Goal: Information Seeking & Learning: Learn about a topic

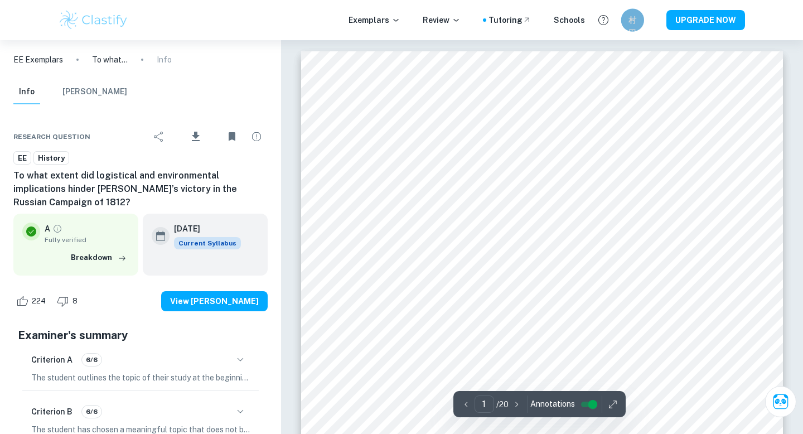
click at [626, 21] on div "村田" at bounding box center [632, 19] width 23 height 23
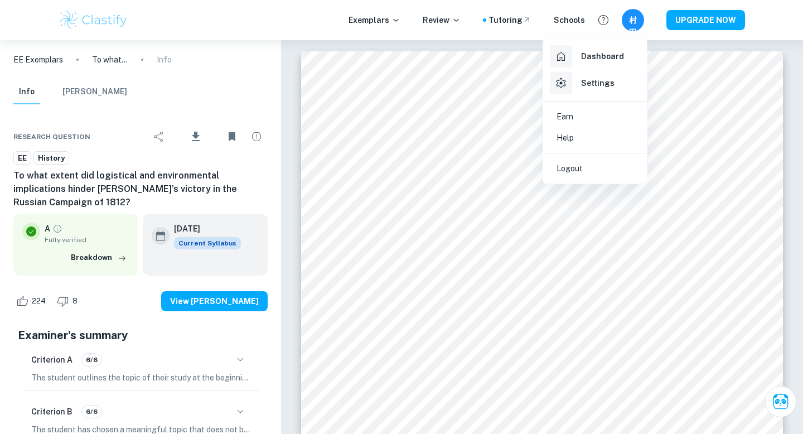
click at [595, 58] on h6 "Dashboard" at bounding box center [602, 56] width 43 height 12
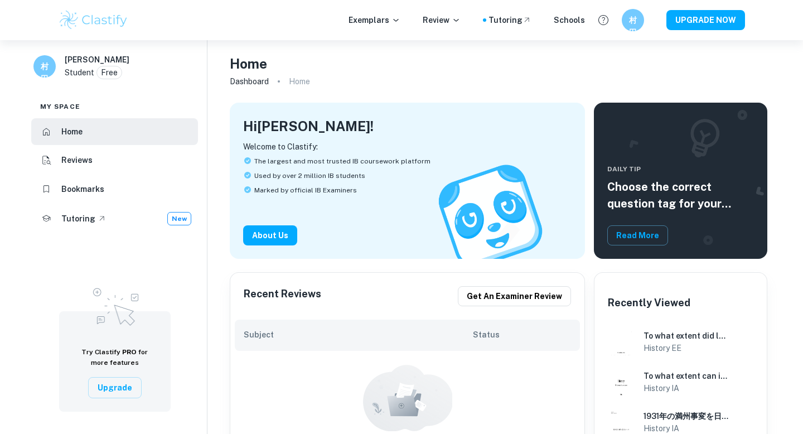
click at [91, 194] on h6 "Bookmarks" at bounding box center [82, 189] width 43 height 12
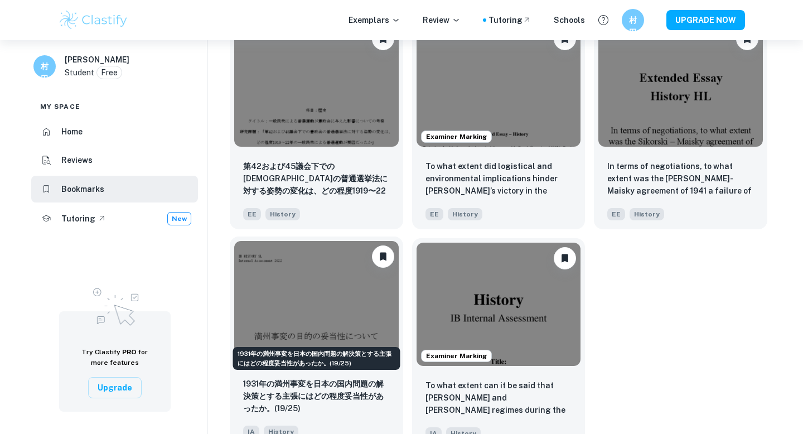
scroll to position [112, 0]
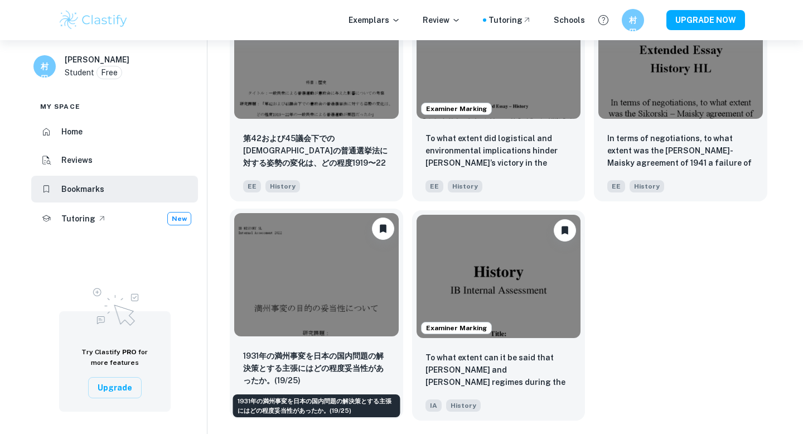
click at [354, 361] on p "1931年の満州事変を日本の国内問題の解決策とする主張にはどの程度妥当性があったか。(19/25)" at bounding box center [316, 368] width 147 height 37
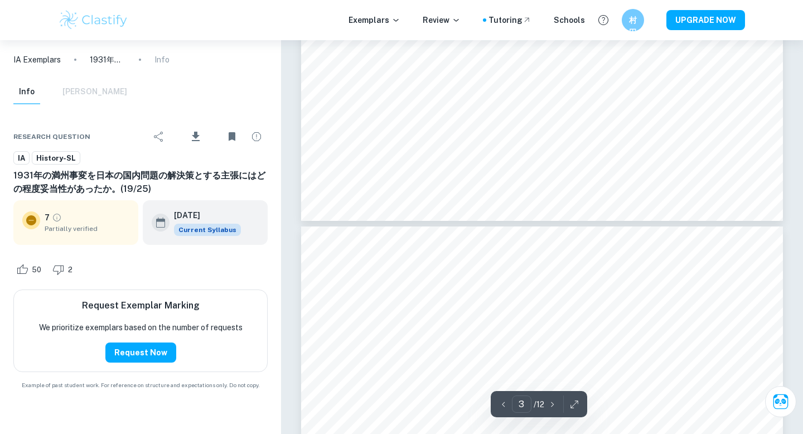
scroll to position [1992, 0]
type input "4"
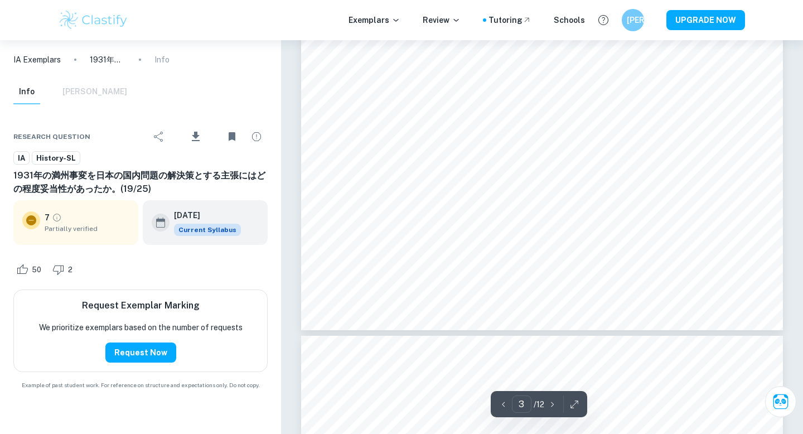
type input "4"
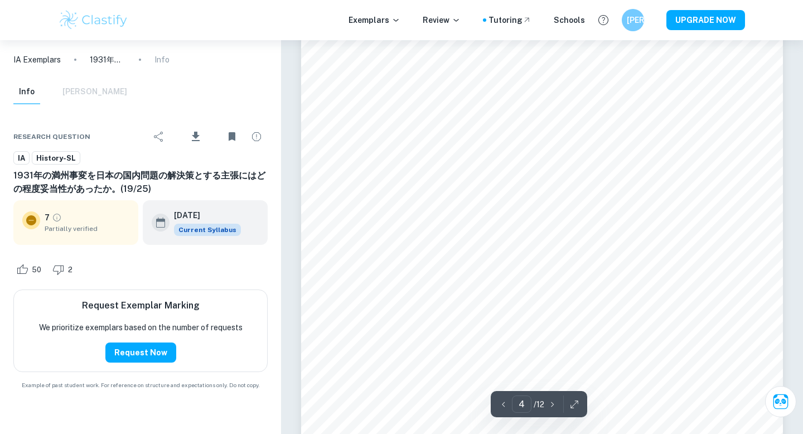
scroll to position [2276, 0]
